Goal: Task Accomplishment & Management: Use online tool/utility

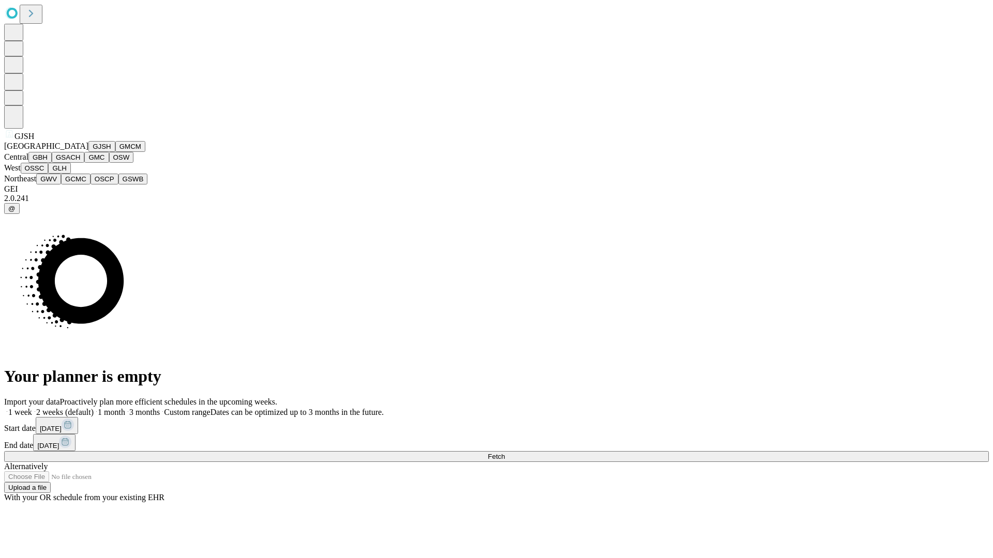
click at [88, 152] on button "GJSH" at bounding box center [101, 146] width 27 height 11
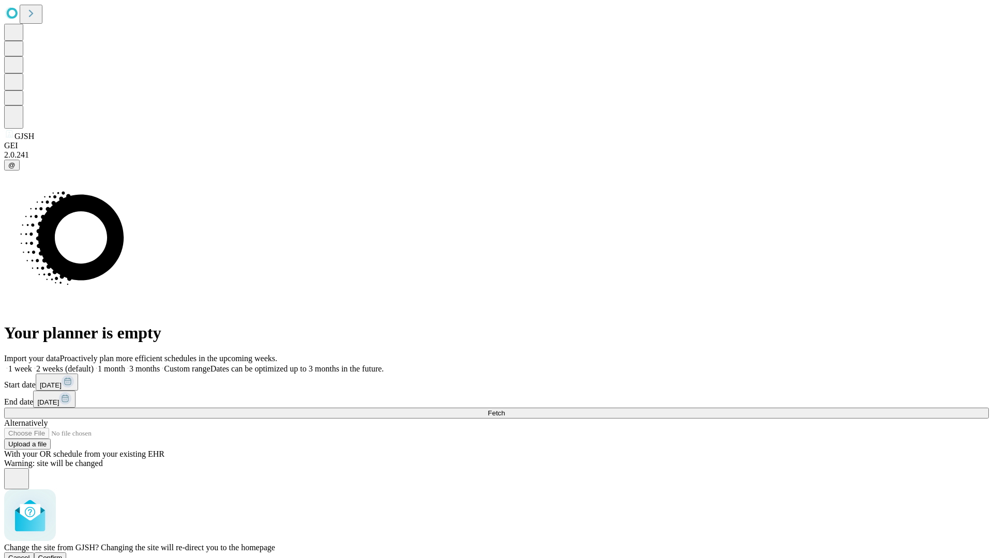
click at [63, 554] on span "Confirm" at bounding box center [50, 558] width 24 height 8
click at [94, 364] on label "2 weeks (default)" at bounding box center [63, 368] width 62 height 9
click at [505, 409] on span "Fetch" at bounding box center [495, 413] width 17 height 8
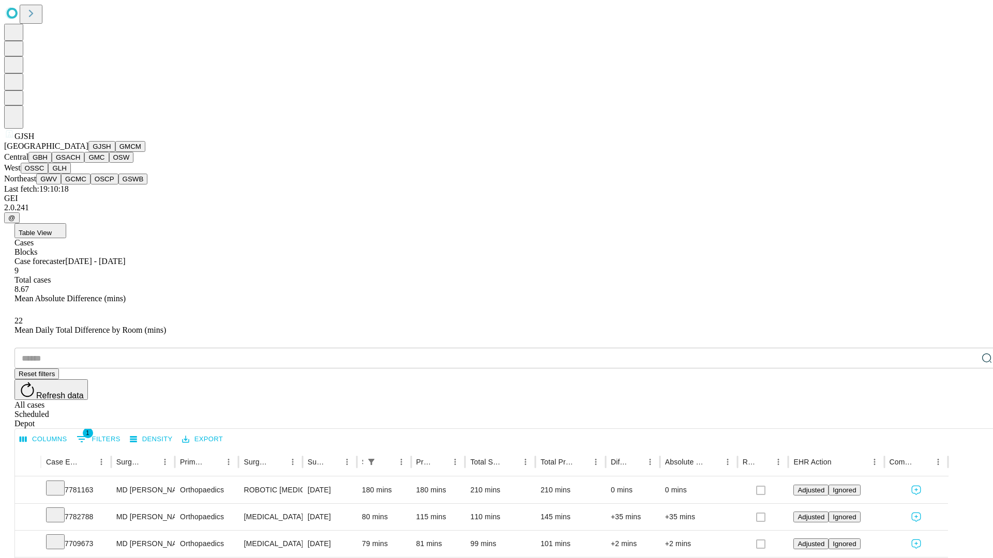
click at [115, 152] on button "GMCM" at bounding box center [130, 146] width 30 height 11
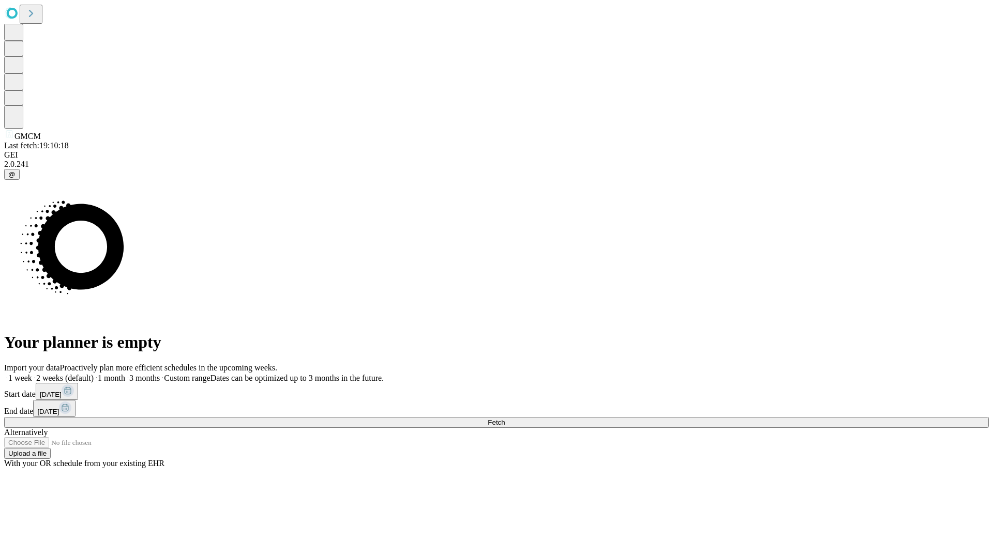
click at [94, 374] on label "2 weeks (default)" at bounding box center [63, 378] width 62 height 9
click at [505, 419] on span "Fetch" at bounding box center [495, 423] width 17 height 8
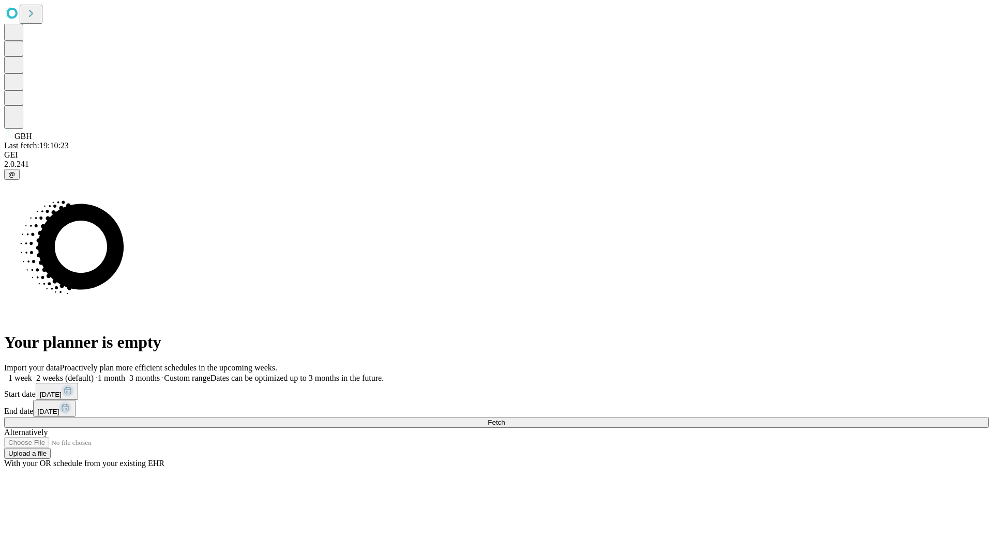
click at [94, 374] on label "2 weeks (default)" at bounding box center [63, 378] width 62 height 9
click at [505, 419] on span "Fetch" at bounding box center [495, 423] width 17 height 8
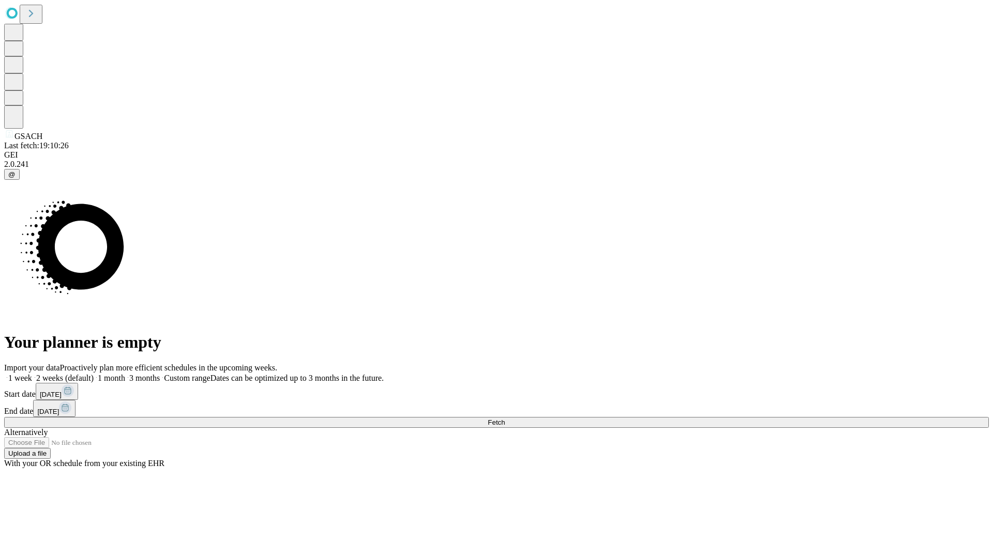
click at [94, 374] on label "2 weeks (default)" at bounding box center [63, 378] width 62 height 9
click at [505, 419] on span "Fetch" at bounding box center [495, 423] width 17 height 8
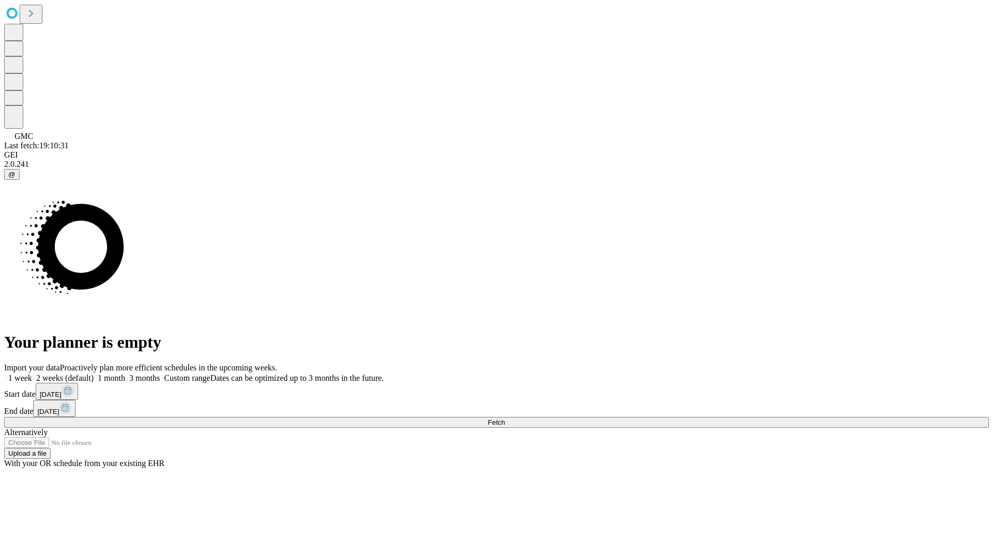
click at [94, 374] on label "2 weeks (default)" at bounding box center [63, 378] width 62 height 9
click at [505, 419] on span "Fetch" at bounding box center [495, 423] width 17 height 8
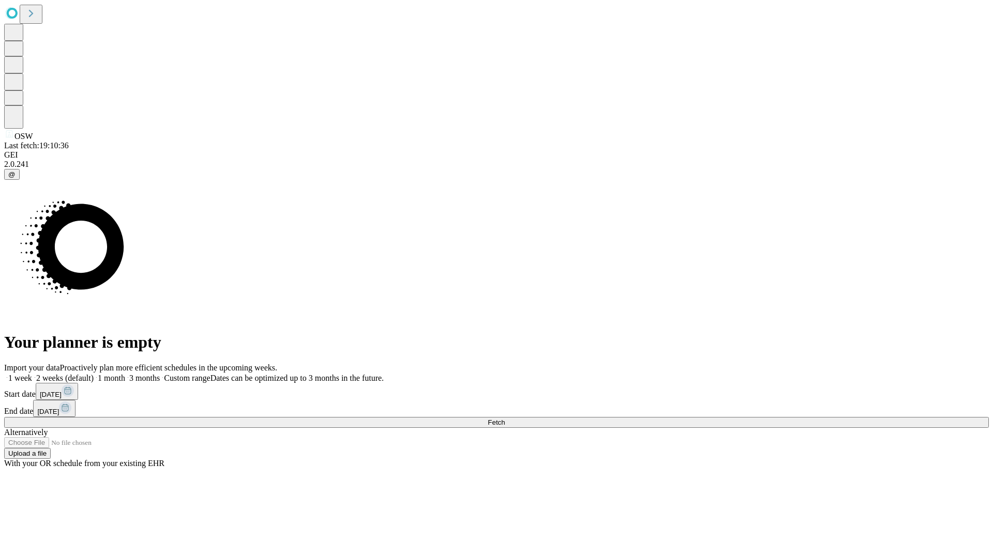
click at [94, 374] on label "2 weeks (default)" at bounding box center [63, 378] width 62 height 9
click at [505, 419] on span "Fetch" at bounding box center [495, 423] width 17 height 8
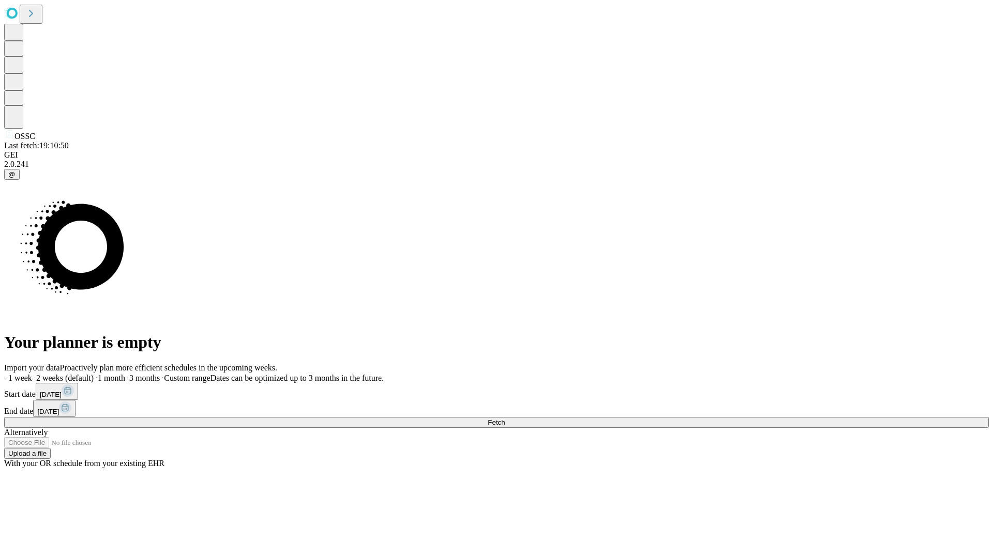
click at [94, 374] on label "2 weeks (default)" at bounding box center [63, 378] width 62 height 9
click at [505, 419] on span "Fetch" at bounding box center [495, 423] width 17 height 8
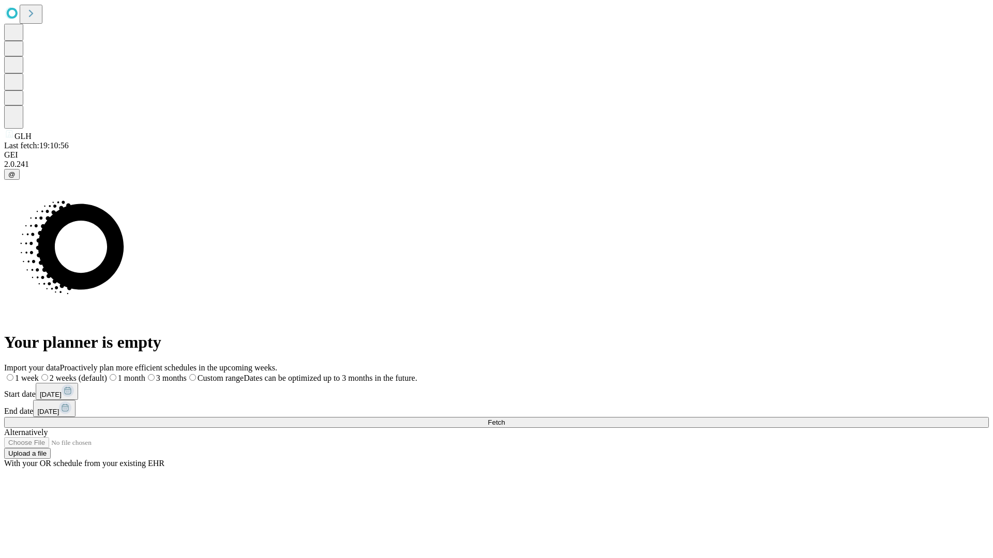
click at [107, 374] on label "2 weeks (default)" at bounding box center [73, 378] width 68 height 9
click at [505, 419] on span "Fetch" at bounding box center [495, 423] width 17 height 8
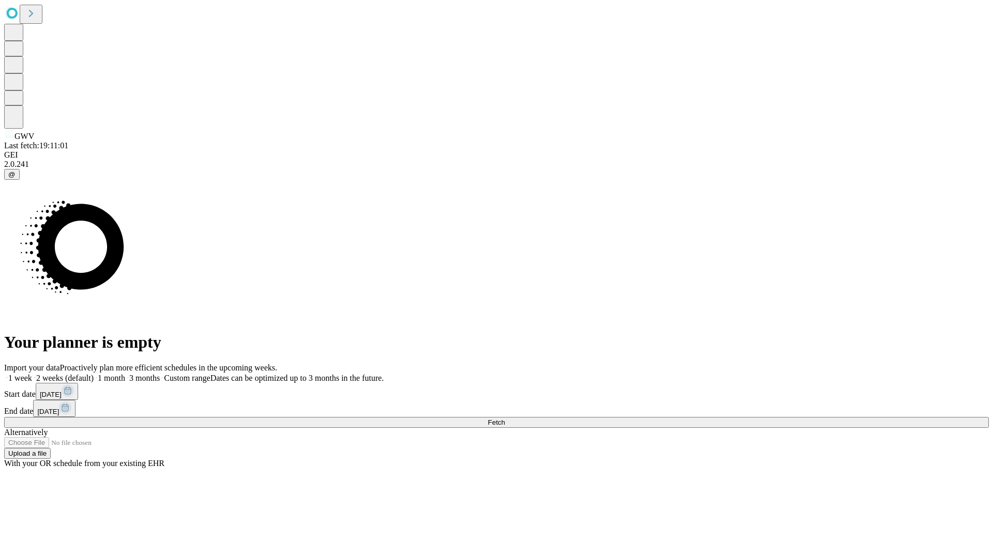
click at [94, 374] on label "2 weeks (default)" at bounding box center [63, 378] width 62 height 9
click at [505, 419] on span "Fetch" at bounding box center [495, 423] width 17 height 8
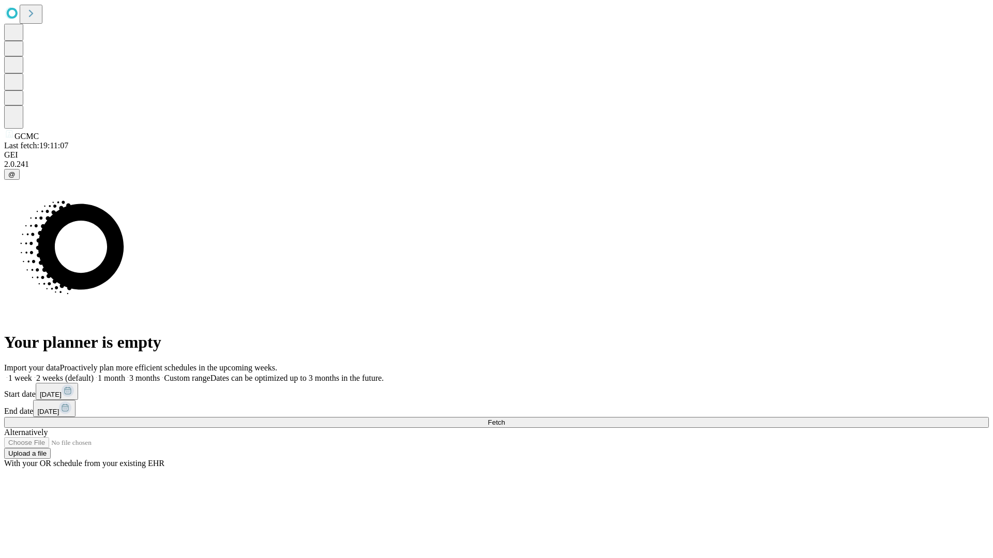
click at [505, 419] on span "Fetch" at bounding box center [495, 423] width 17 height 8
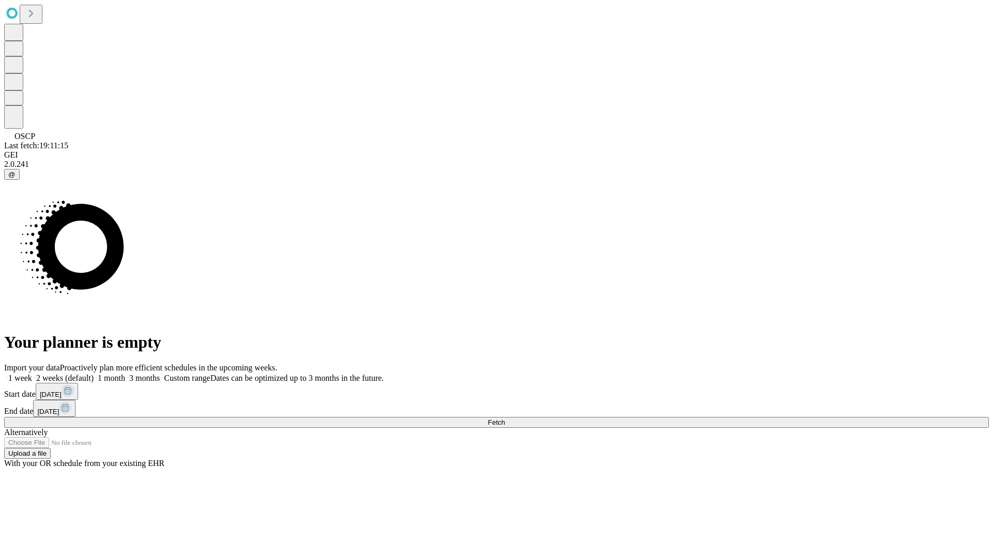
click at [94, 374] on label "2 weeks (default)" at bounding box center [63, 378] width 62 height 9
click at [505, 419] on span "Fetch" at bounding box center [495, 423] width 17 height 8
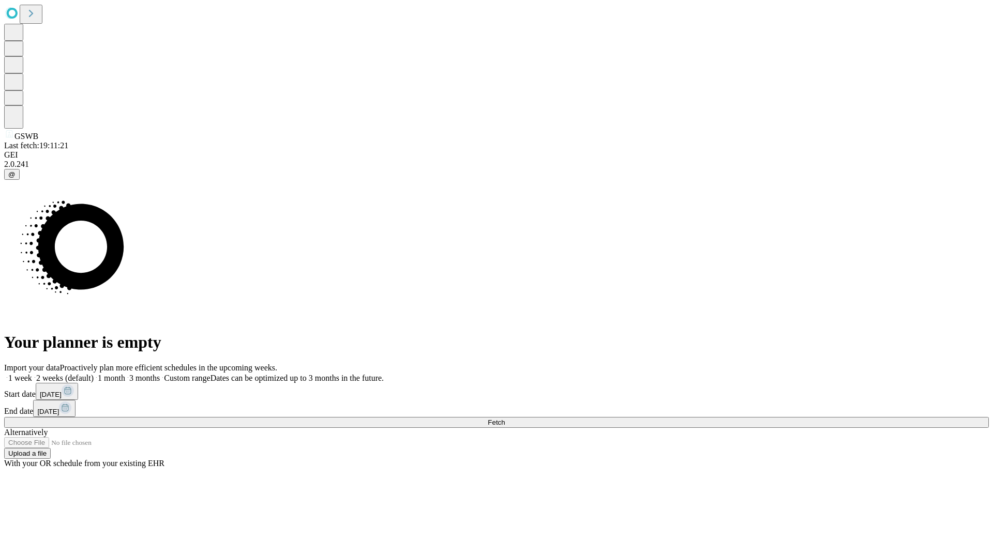
click at [94, 374] on label "2 weeks (default)" at bounding box center [63, 378] width 62 height 9
click at [505, 419] on span "Fetch" at bounding box center [495, 423] width 17 height 8
